Goal: Task Accomplishment & Management: Manage account settings

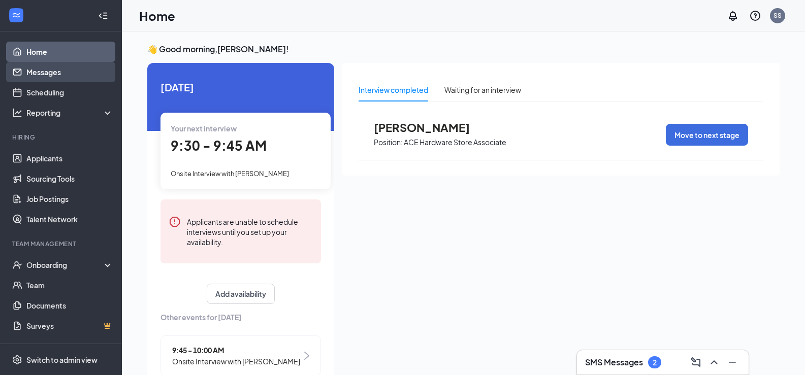
click at [86, 71] on link "Messages" at bounding box center [69, 72] width 87 height 20
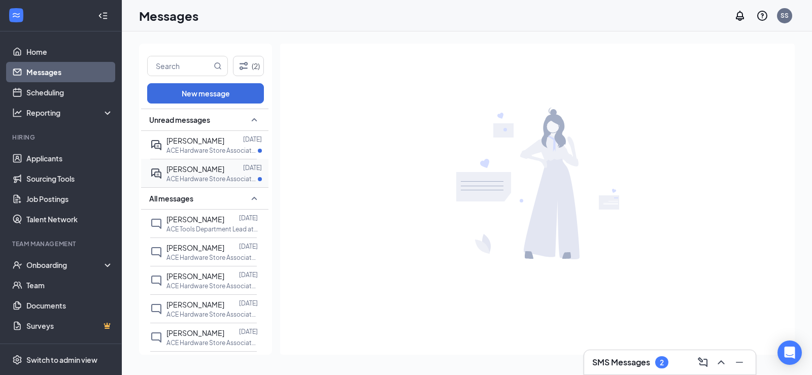
click at [224, 168] on div at bounding box center [233, 169] width 19 height 11
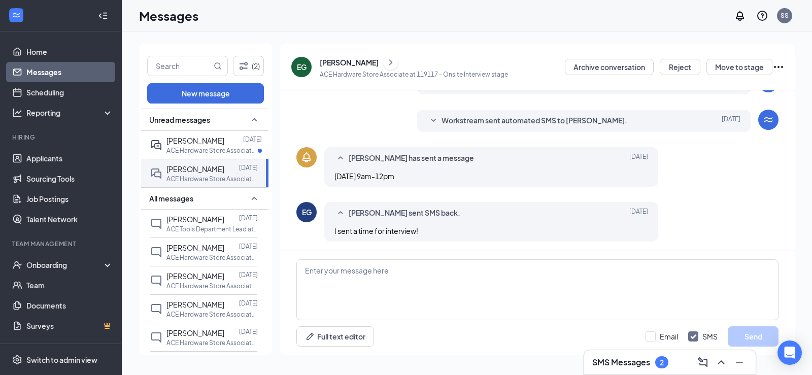
scroll to position [121, 0]
click at [224, 140] on div at bounding box center [233, 140] width 19 height 11
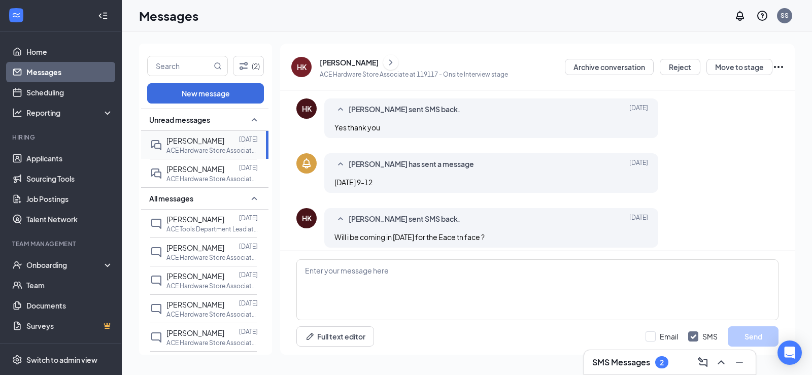
scroll to position [176, 0]
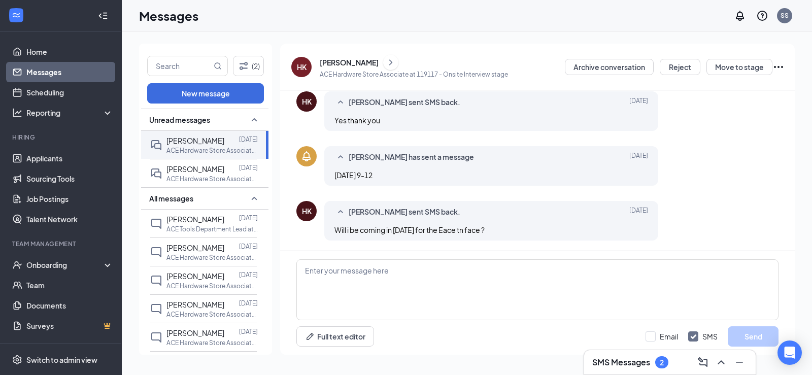
click at [386, 62] on icon "ChevronRight" at bounding box center [391, 62] width 10 height 12
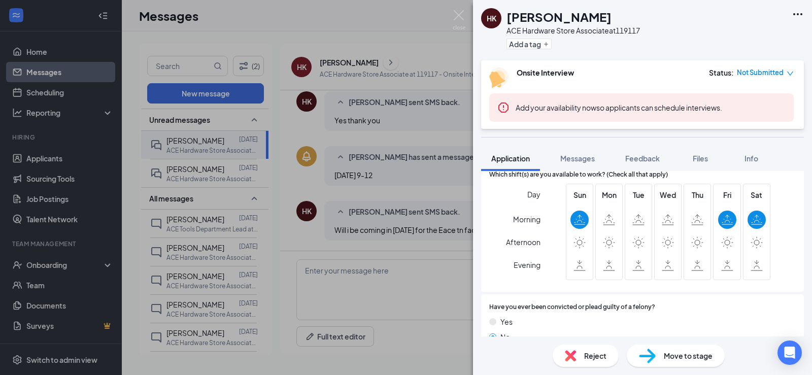
scroll to position [203, 0]
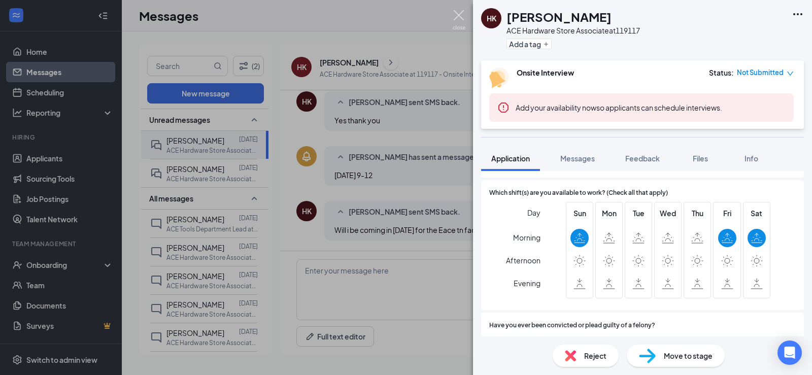
click at [459, 11] on img at bounding box center [459, 20] width 13 height 20
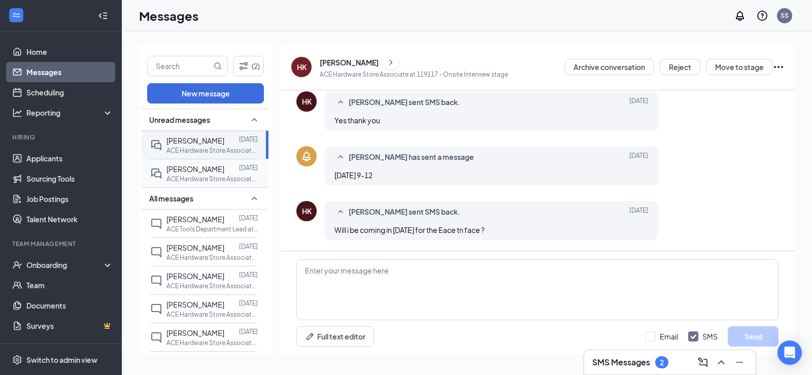
click at [224, 167] on div at bounding box center [231, 169] width 15 height 11
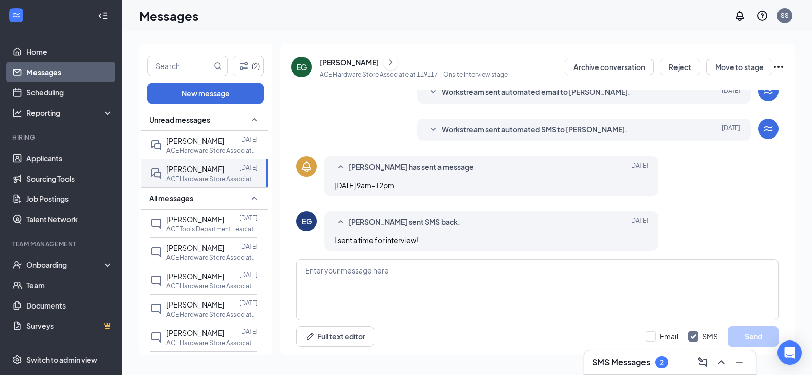
scroll to position [121, 0]
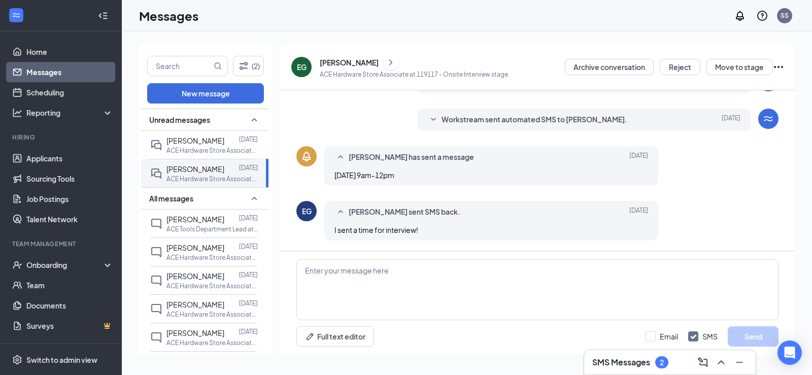
click at [386, 65] on icon "ChevronRight" at bounding box center [391, 62] width 10 height 12
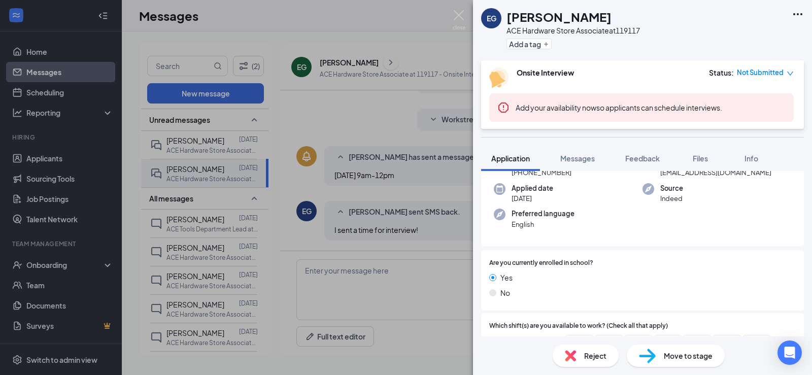
scroll to position [254, 0]
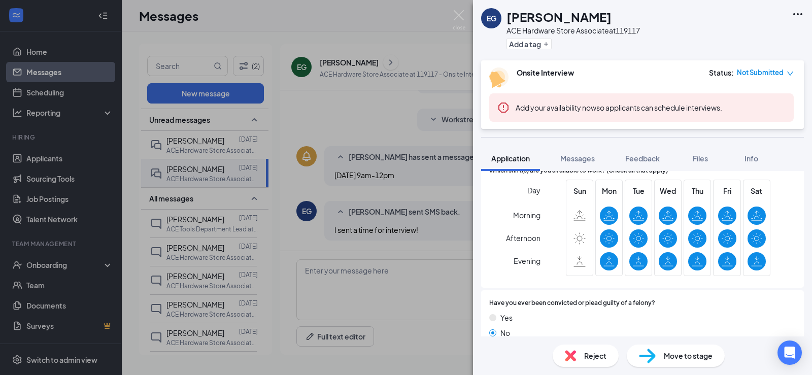
click at [458, 8] on div "EG [PERSON_NAME] ACE Hardware Store Associate at 119117 Add a tag Onsite Interv…" at bounding box center [406, 187] width 812 height 375
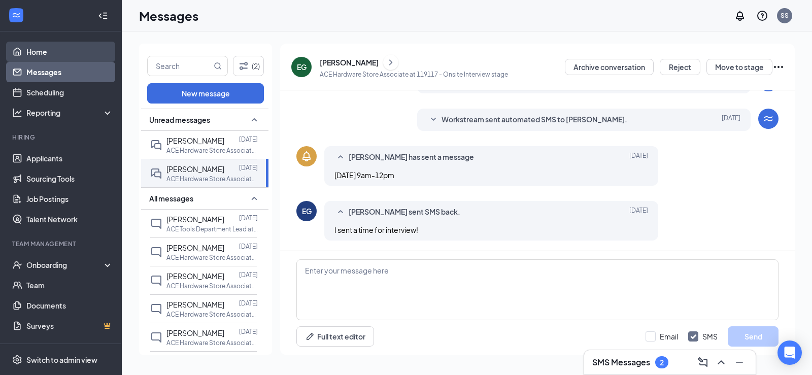
click at [52, 45] on link "Home" at bounding box center [69, 52] width 87 height 20
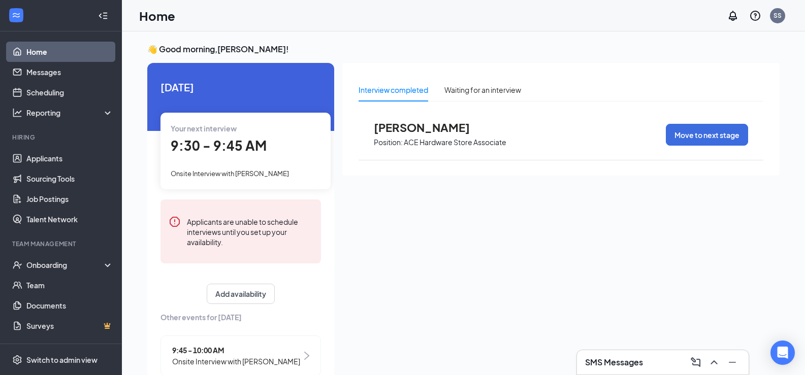
click at [435, 123] on span "[PERSON_NAME]" at bounding box center [430, 127] width 112 height 13
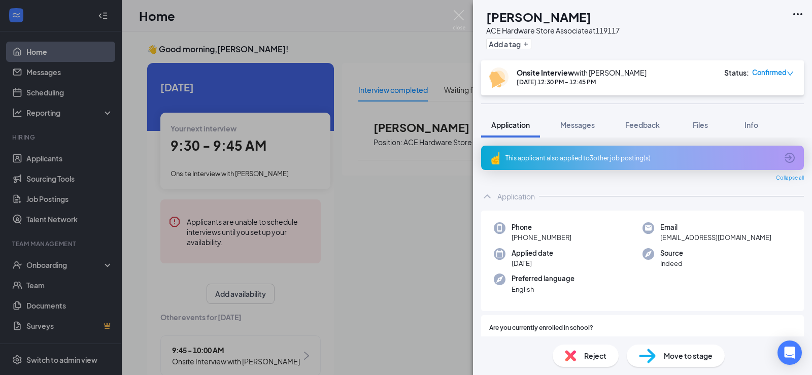
click at [574, 355] on img at bounding box center [570, 355] width 11 height 11
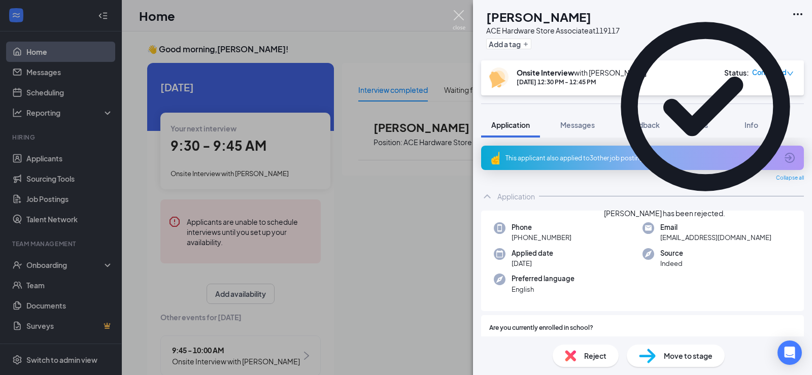
click at [461, 10] on img at bounding box center [459, 20] width 13 height 20
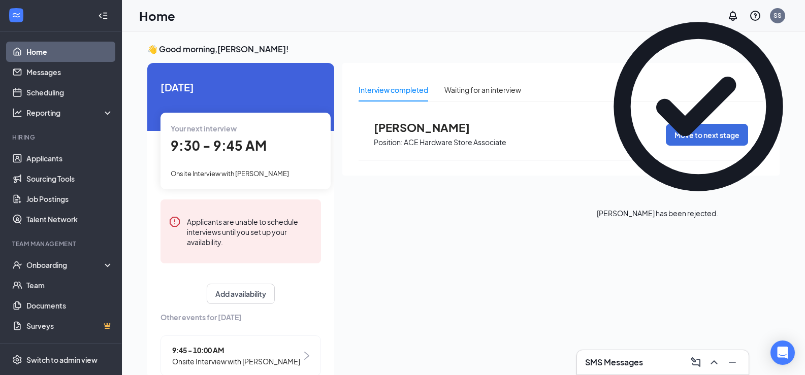
click at [46, 54] on link "Home" at bounding box center [69, 52] width 87 height 20
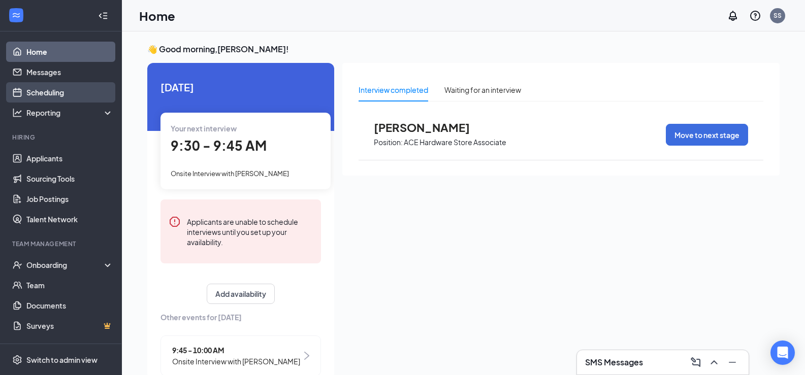
click at [71, 87] on link "Scheduling" at bounding box center [69, 92] width 87 height 20
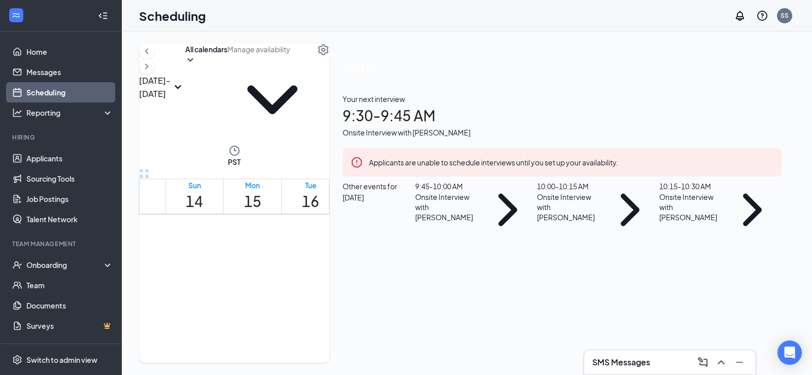
scroll to position [601, 0]
click at [152, 71] on icon "ChevronRight" at bounding box center [147, 66] width 10 height 12
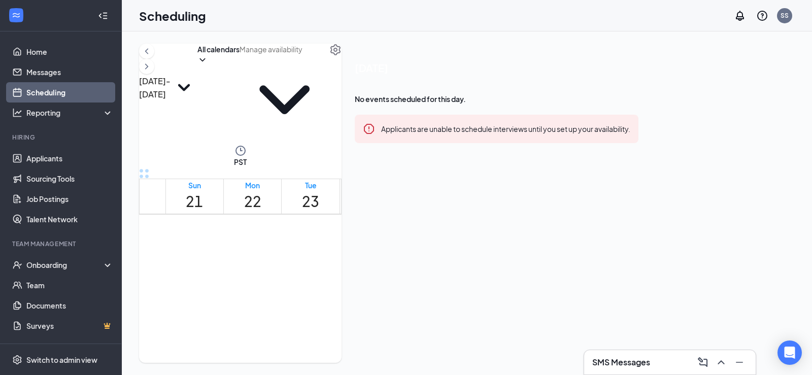
scroll to position [702, 0]
click at [152, 57] on icon "ChevronLeft" at bounding box center [147, 51] width 10 height 12
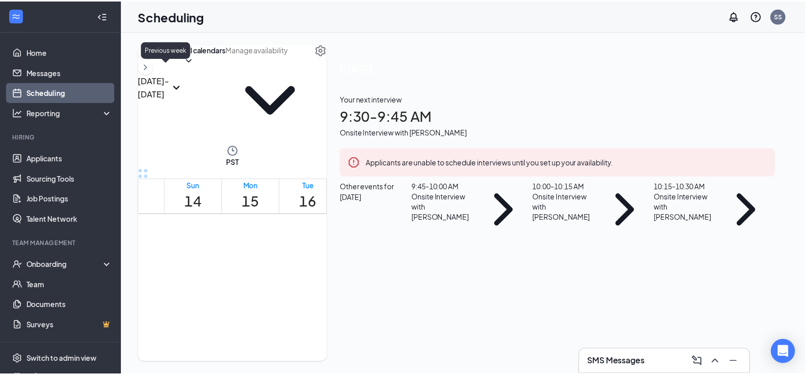
scroll to position [499, 0]
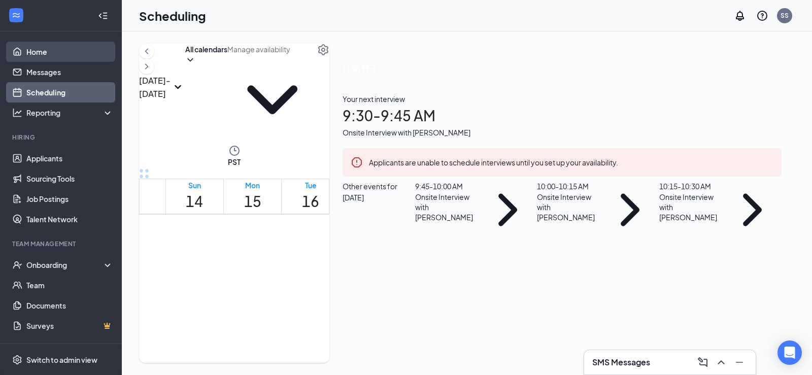
click at [55, 44] on link "Home" at bounding box center [69, 52] width 87 height 20
